Goal: Find specific page/section: Find specific page/section

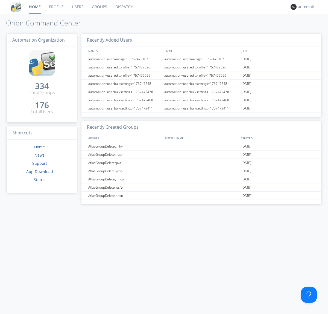
click at [124, 7] on link "Dispatch" at bounding box center [124, 7] width 26 height 14
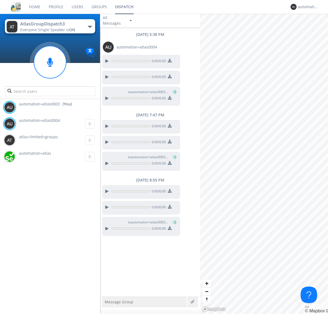
click at [90, 27] on div "button" at bounding box center [90, 27] width 4 height 2
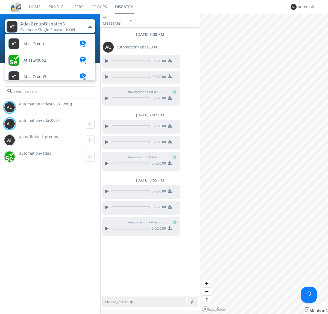
click at [41, 255] on span "AtlasGroupDispatch" at bounding box center [42, 257] width 37 height 4
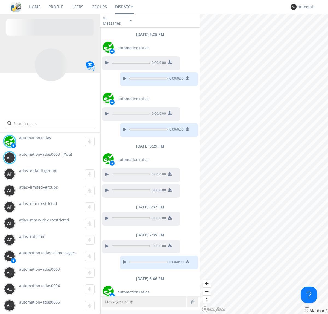
scroll to position [36, 0]
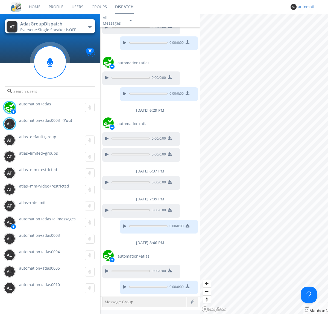
click at [307, 7] on div "automation+atlas0003" at bounding box center [308, 6] width 21 height 5
